Goal: Complete application form

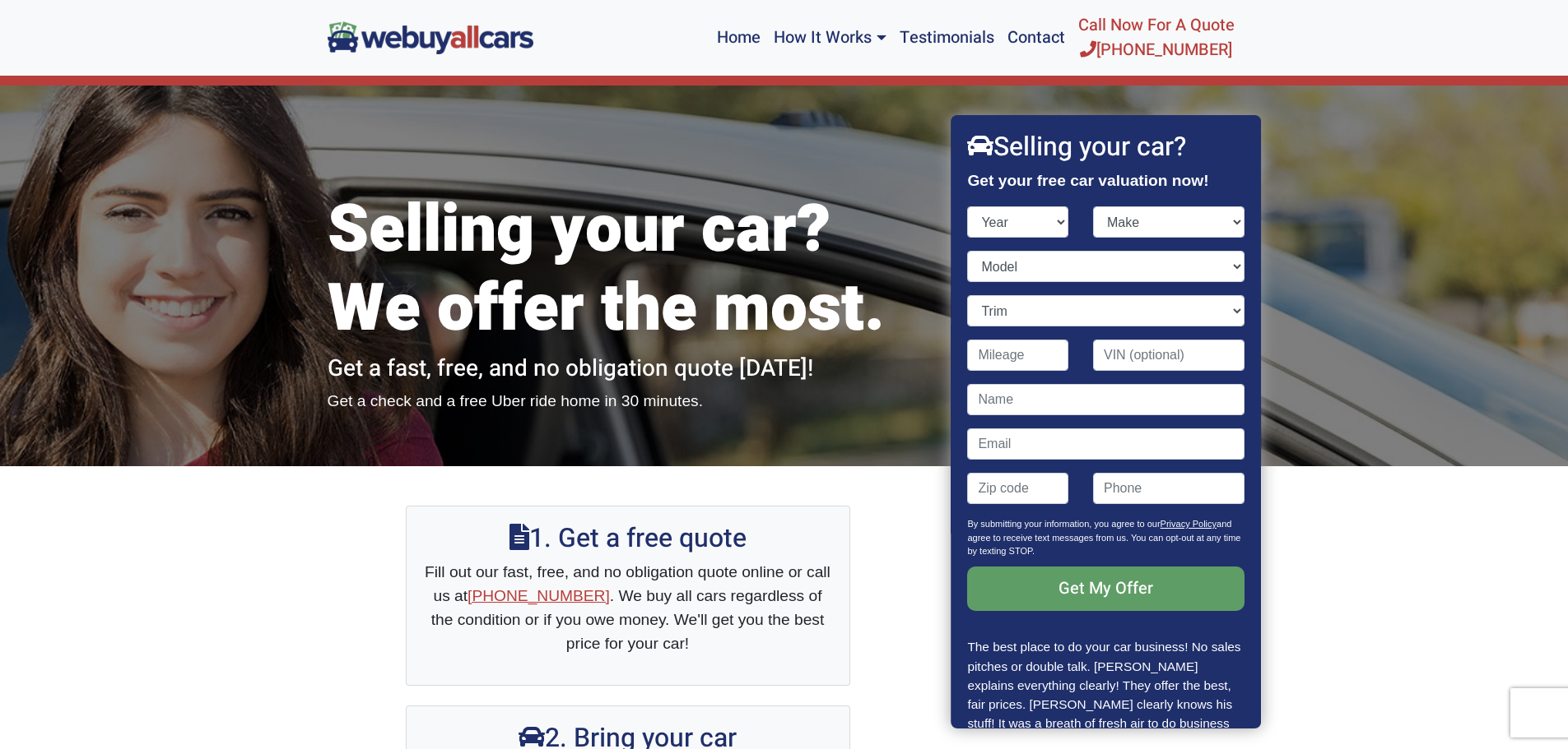
select select "2016"
click at [968, 206] on select "Year [DATE] 2024 2023 2022 2021 2020 2019 2018 2017 2016 2015 2014 2013 2012 20…" at bounding box center [1018, 221] width 102 height 31
click at [1172, 230] on select "Make" at bounding box center [1168, 221] width 151 height 31
click at [1119, 218] on select "Make Acura Alfa Romeo Aston [PERSON_NAME] Audi Bentley BMW Buick Cadillac Chevr…" at bounding box center [1168, 221] width 151 height 31
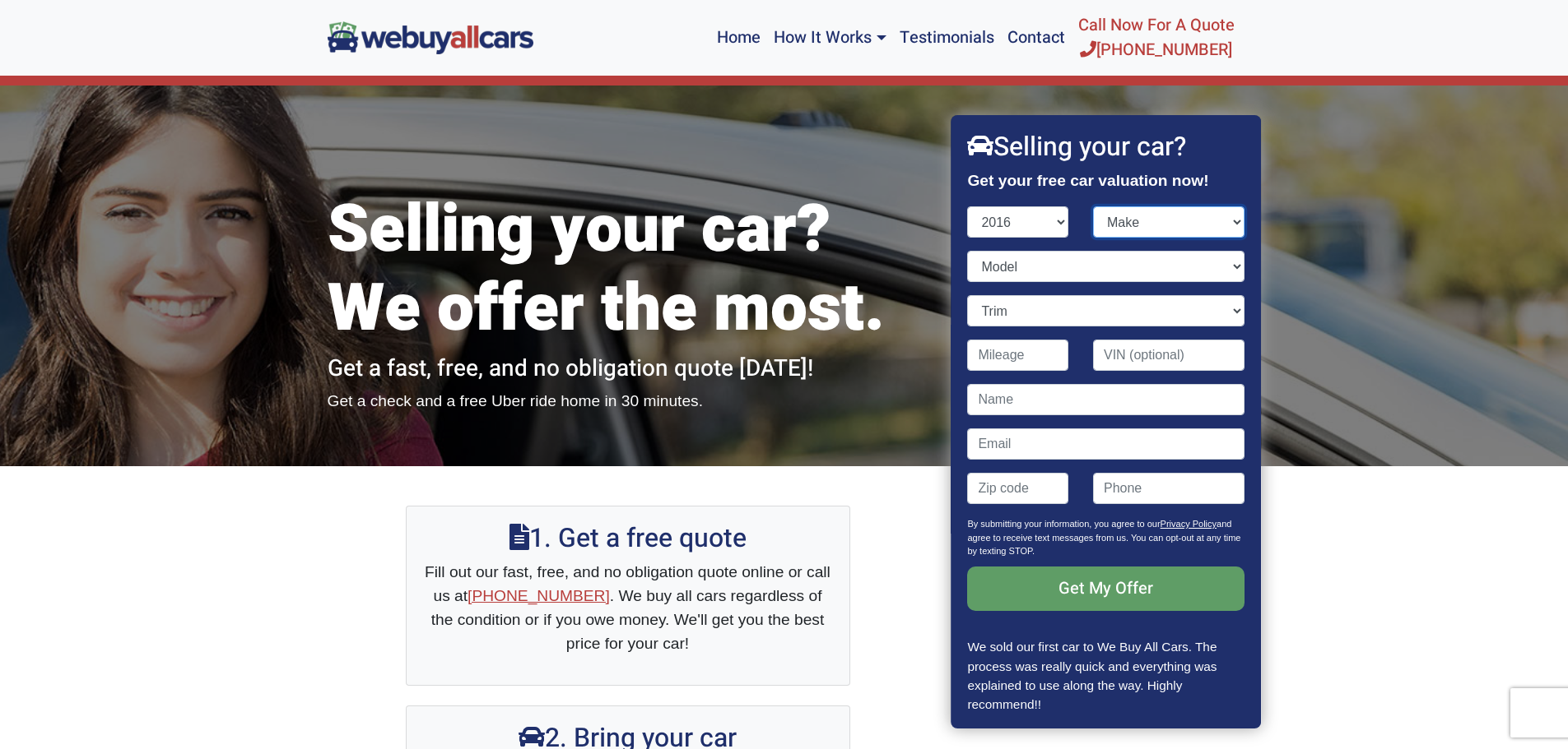
select select "Kia"
click at [1093, 206] on select "Make Acura Alfa Romeo Aston [PERSON_NAME] Audi Bentley BMW Buick Cadillac Chevr…" at bounding box center [1168, 221] width 151 height 31
click at [1002, 273] on select "Model Cadenza Forte K900 Optima Optima Hybrid Rio Sedona Sorento Soul Soul EV S…" at bounding box center [1105, 266] width 276 height 31
select select "Optima"
click at [968, 251] on select "Model Cadenza Forte K900 Optima Optima Hybrid Rio Sedona Sorento Soul Soul EV S…" at bounding box center [1105, 266] width 276 height 31
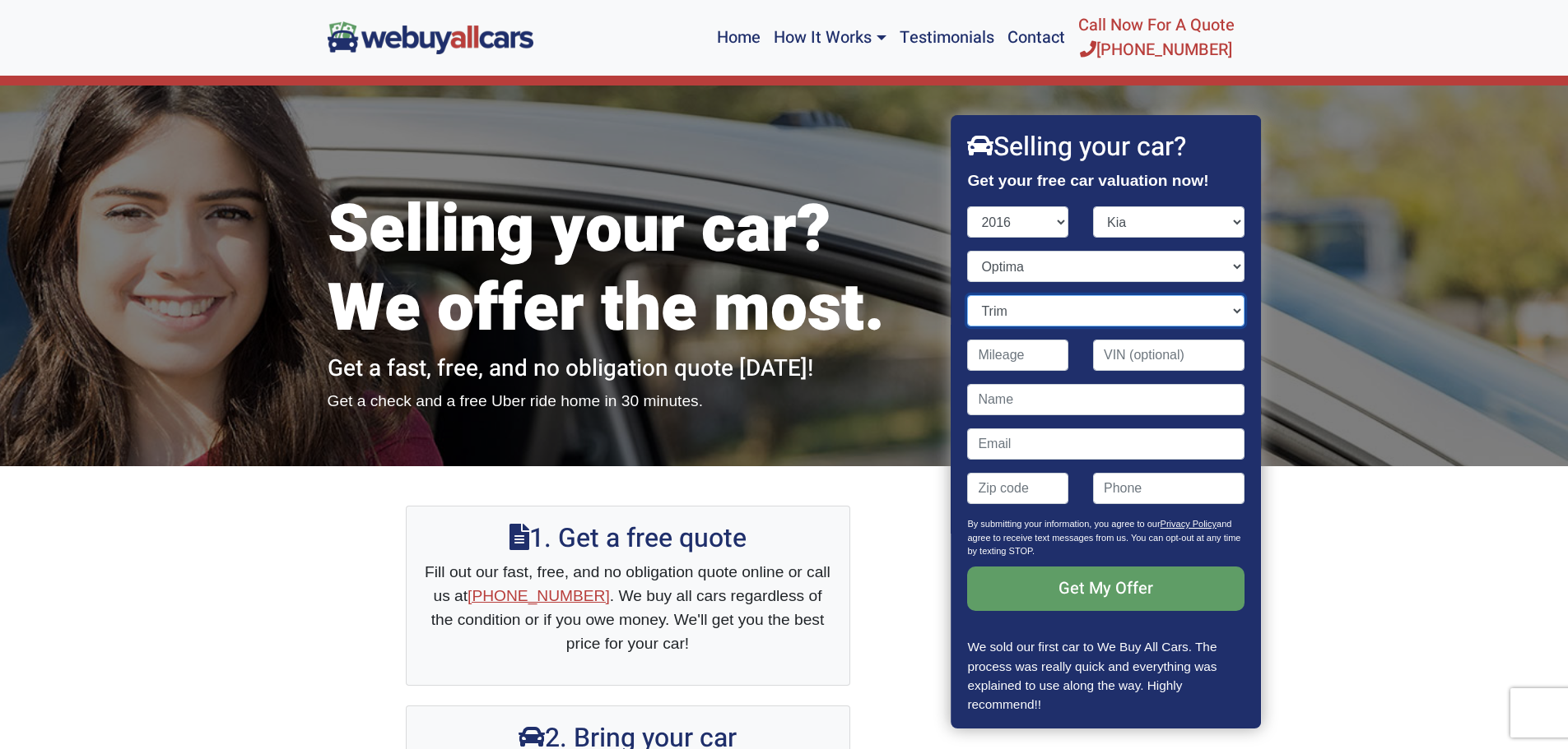
click at [998, 307] on select "Trim" at bounding box center [1105, 310] width 276 height 31
select select "LX 4dr Sedan (2.4L 4cyl)"
click at [968, 295] on select "Trim EX 4dr Sedan (2.4L 4cyl) LX 4dr Sedan (2.4L 4cyl) LX Turbo 4dr Sedan (1.6L…" at bounding box center [1105, 310] width 276 height 31
click at [1001, 366] on input "Contact form" at bounding box center [1018, 355] width 102 height 31
type input "110,000"
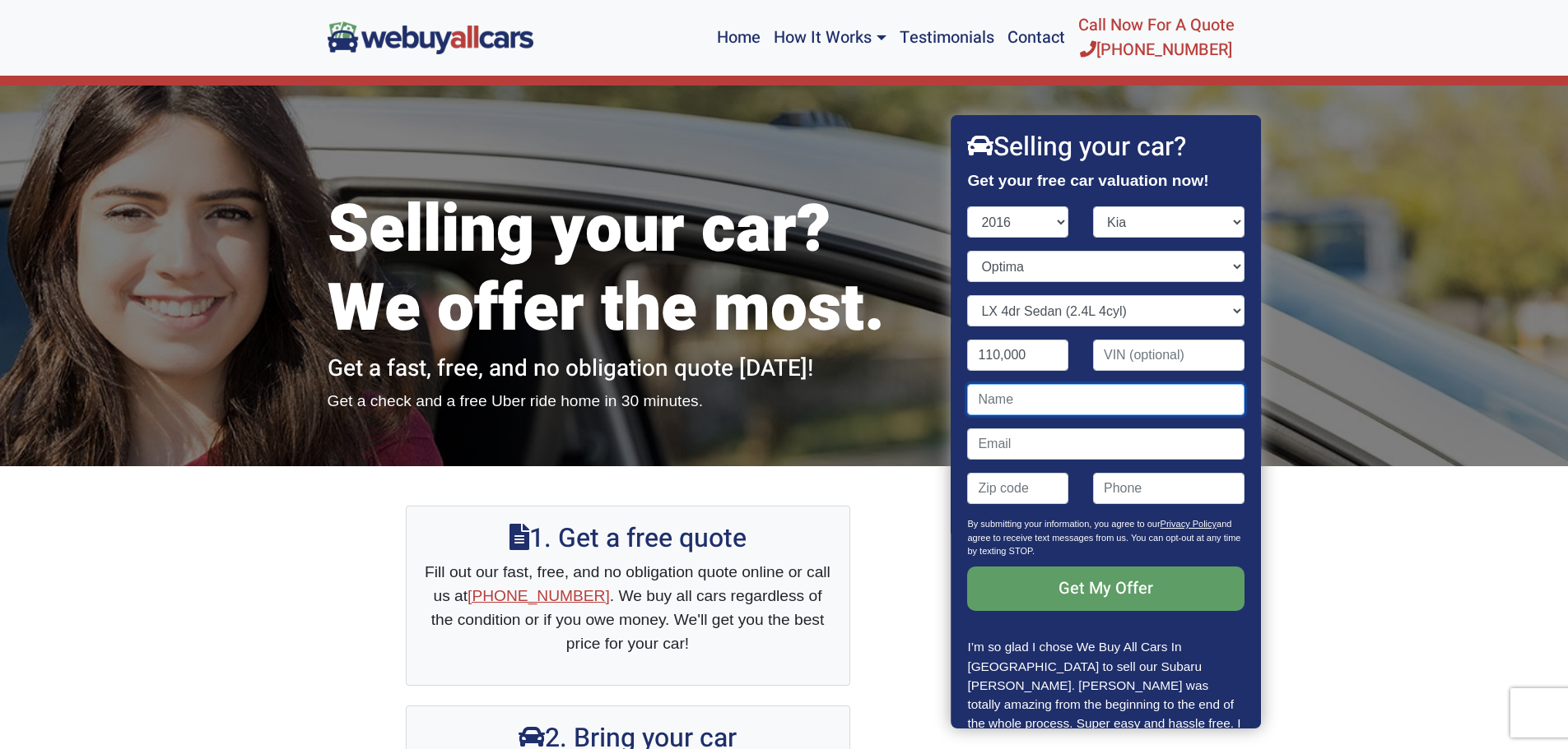
click at [1017, 400] on input "Contact form" at bounding box center [1105, 400] width 276 height 31
type input "[PERSON_NAME]"
type input "08070"
type input "8568328212"
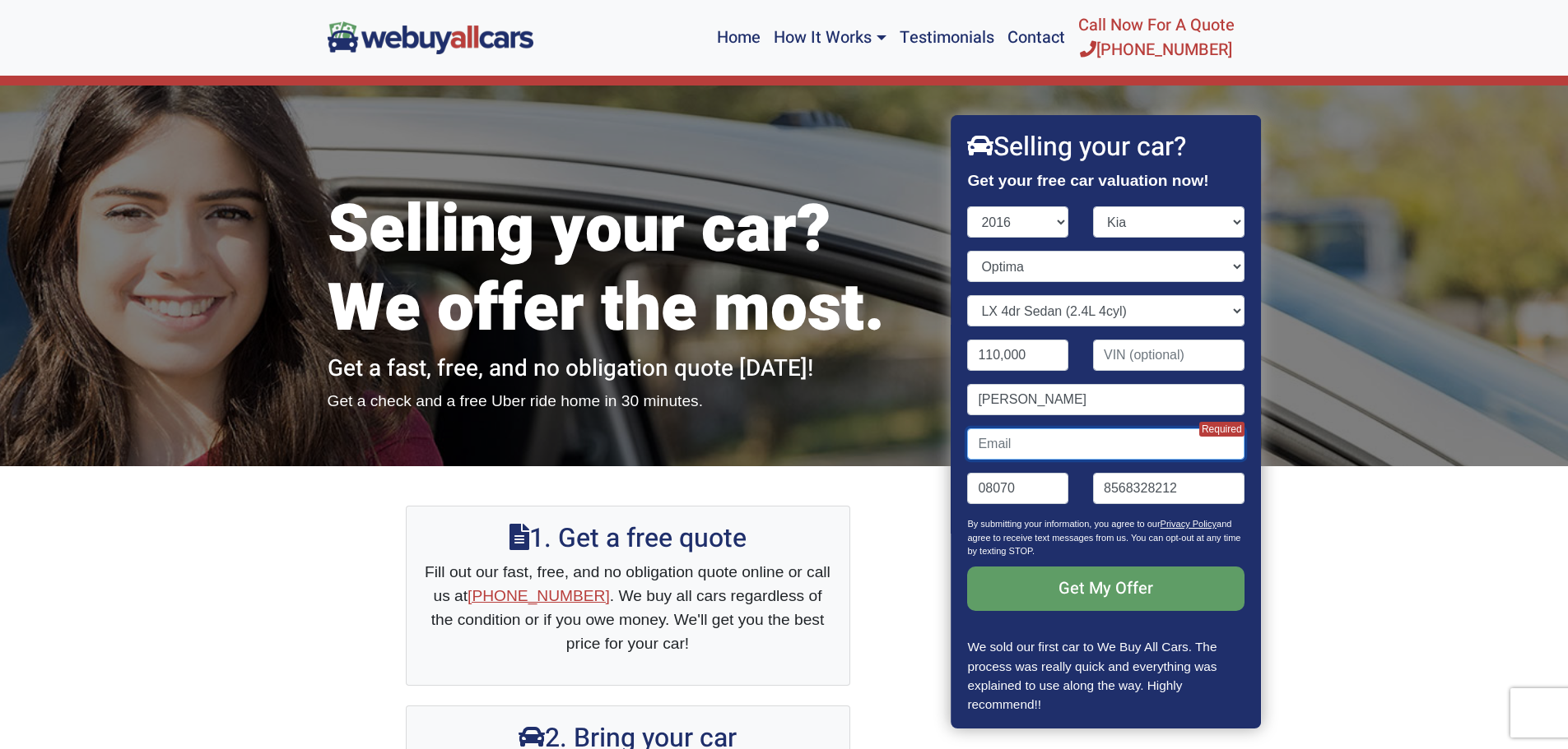
click at [1019, 444] on input "Contact form" at bounding box center [1105, 443] width 276 height 31
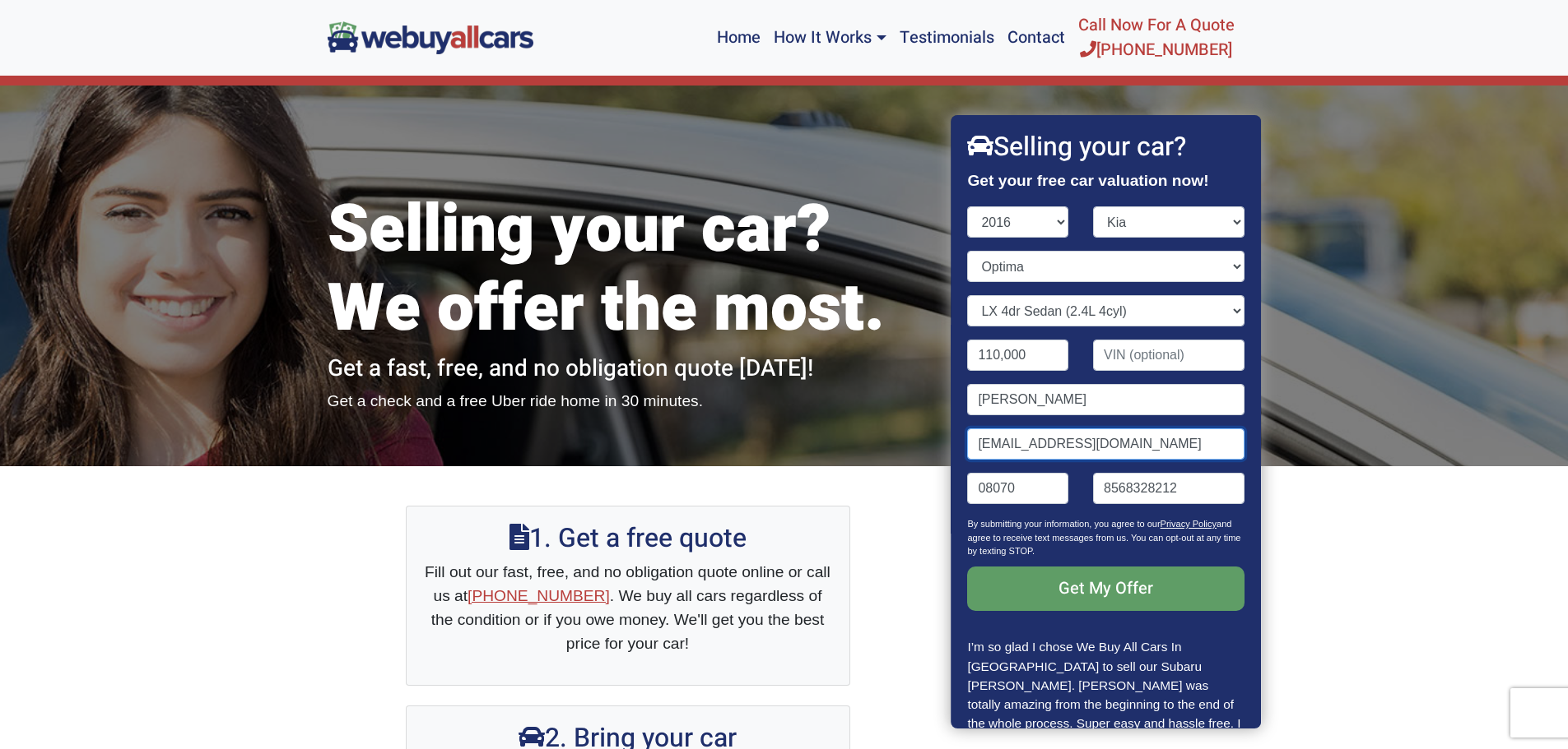
type input "[EMAIL_ADDRESS][DOMAIN_NAME]"
click at [1032, 498] on input "08070" at bounding box center [1018, 488] width 102 height 31
type input "08079"
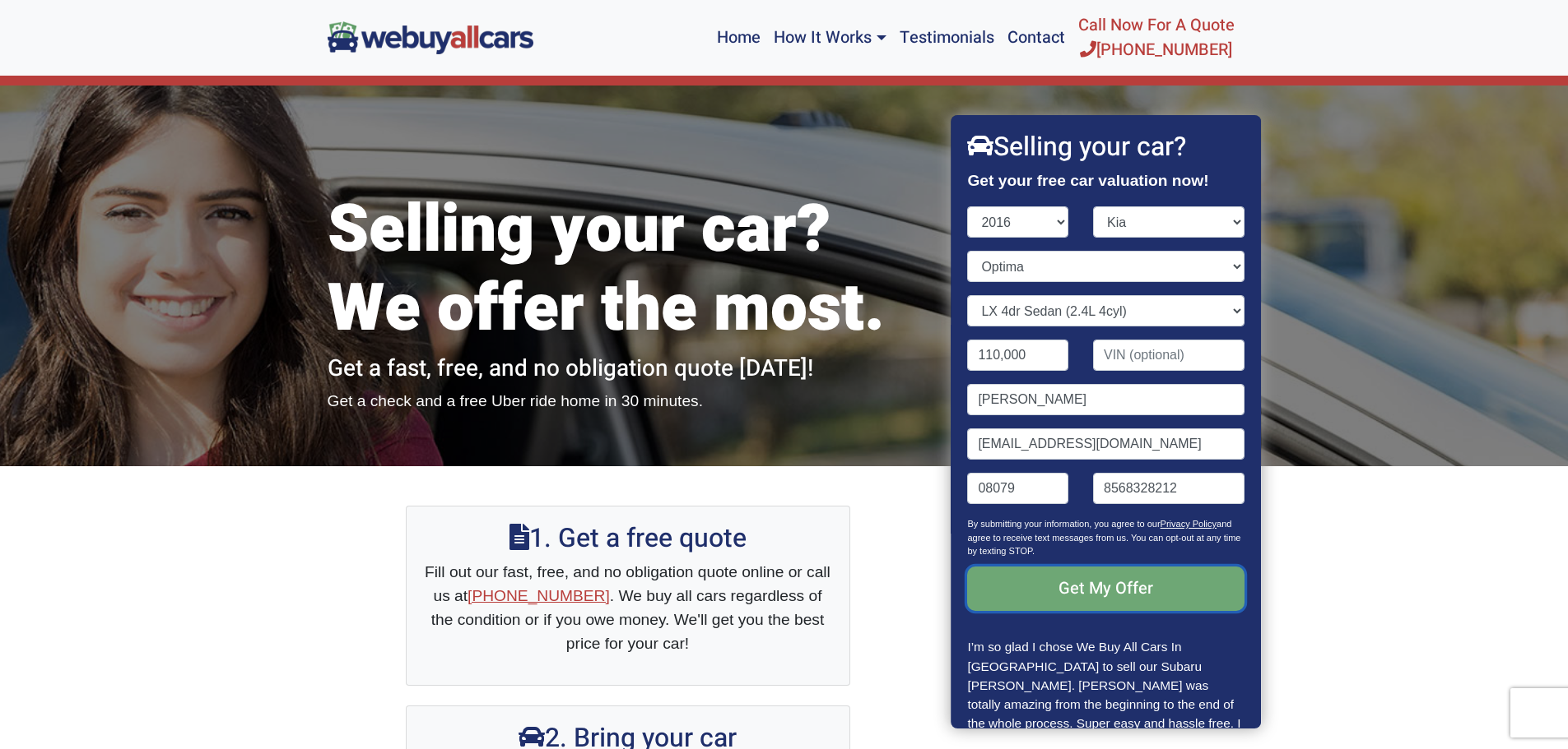
click at [1073, 591] on input "Get My Offer" at bounding box center [1105, 589] width 276 height 45
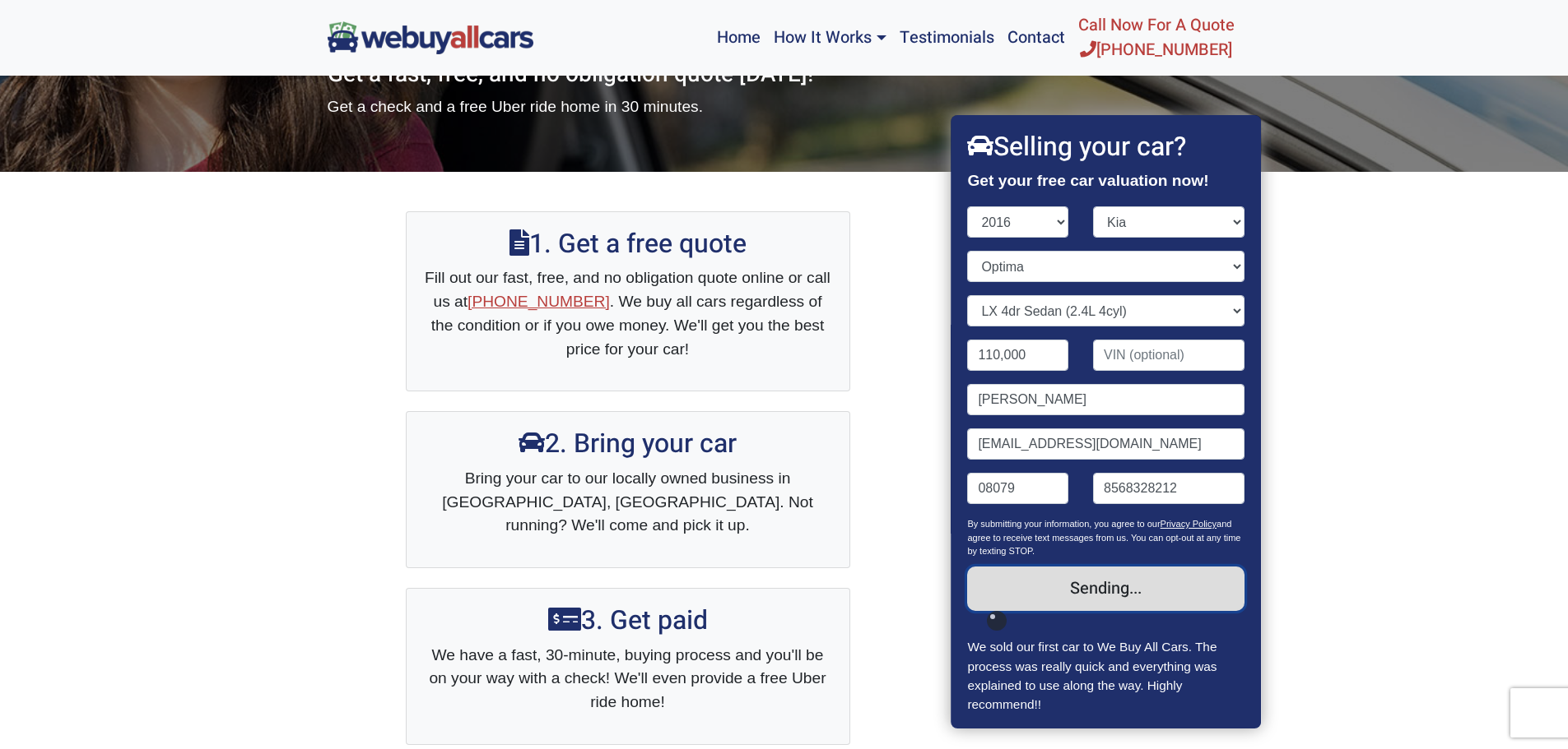
scroll to position [202, 0]
